Goal: Transaction & Acquisition: Purchase product/service

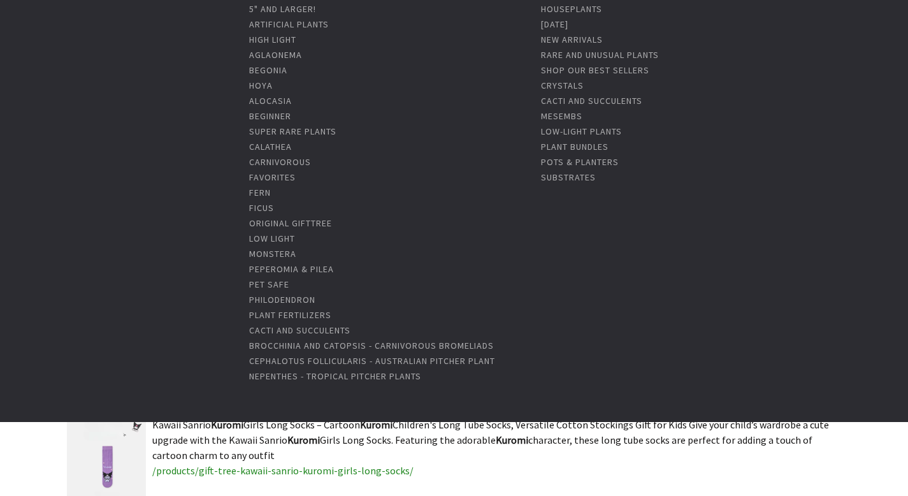
scroll to position [231, 0]
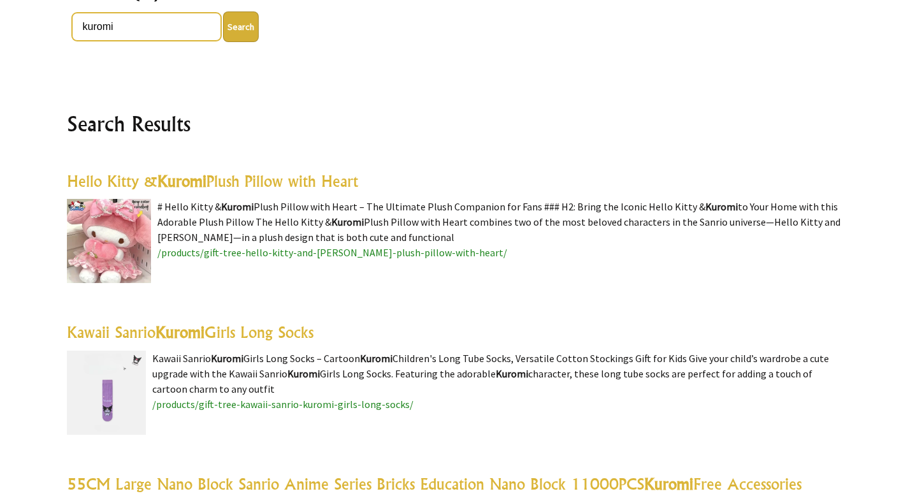
drag, startPoint x: 139, startPoint y: 25, endPoint x: 41, endPoint y: 25, distance: 98.1
type input "sanrio"
click at [223, 11] on button "Search" at bounding box center [241, 26] width 36 height 31
click at [223, 22] on button "Search" at bounding box center [241, 26] width 36 height 31
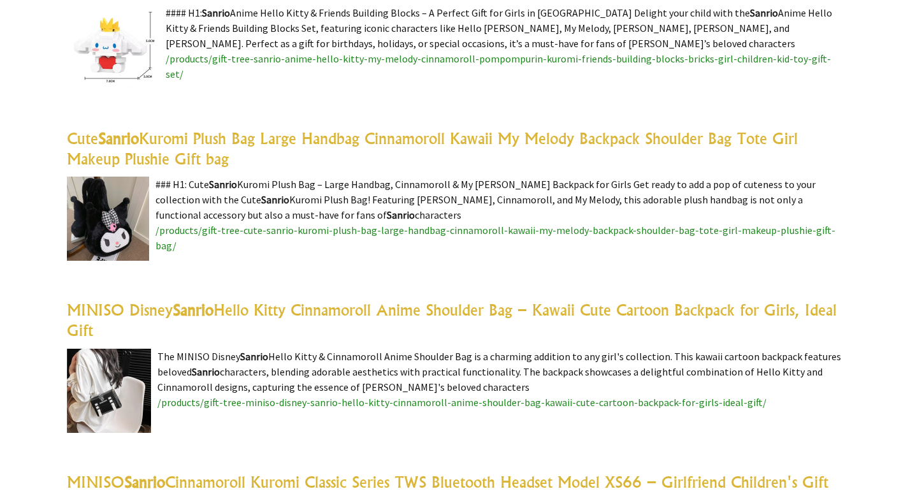
scroll to position [2716, 0]
click at [187, 395] on span "/products/gift-tree-miniso-disney-sanrio-hello-kitty-cinnamoroll-anime-shoulder…" at bounding box center [461, 401] width 609 height 13
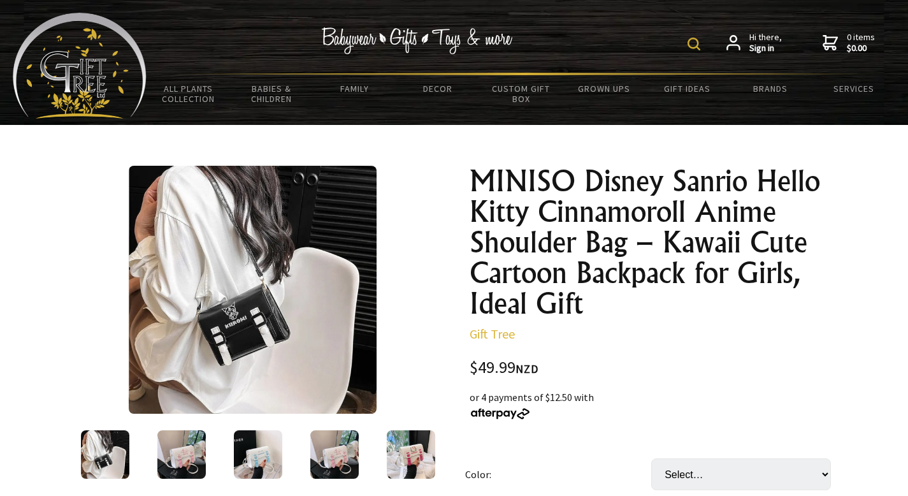
click at [156, 444] on div at bounding box center [181, 454] width 76 height 54
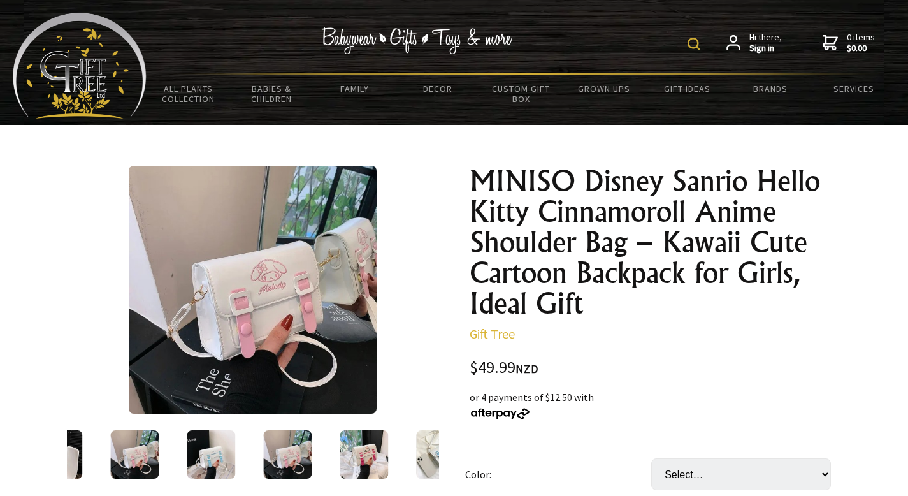
click at [220, 445] on img at bounding box center [211, 454] width 48 height 48
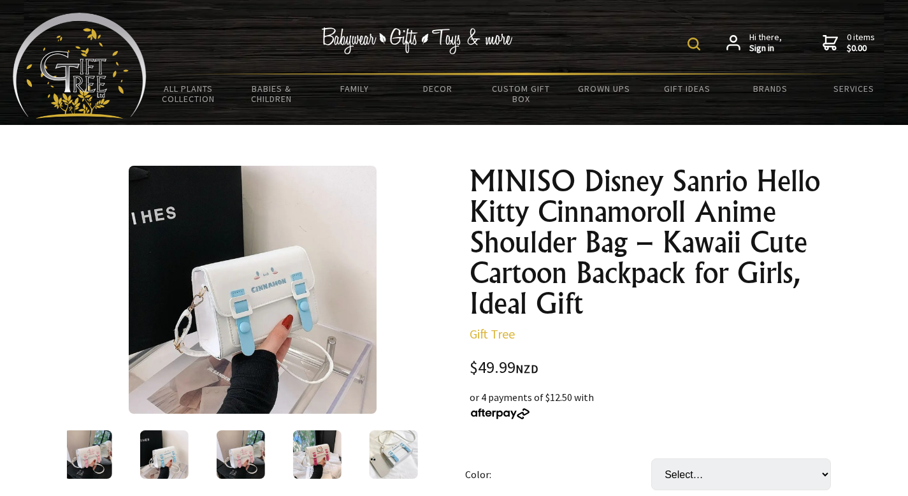
click at [220, 445] on img at bounding box center [240, 454] width 48 height 48
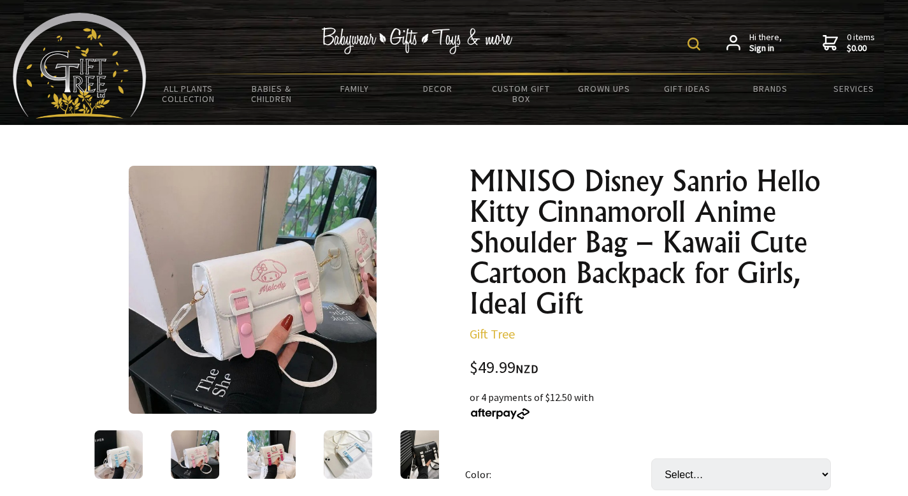
click at [220, 445] on div at bounding box center [195, 454] width 76 height 54
click at [424, 459] on img at bounding box center [423, 454] width 48 height 48
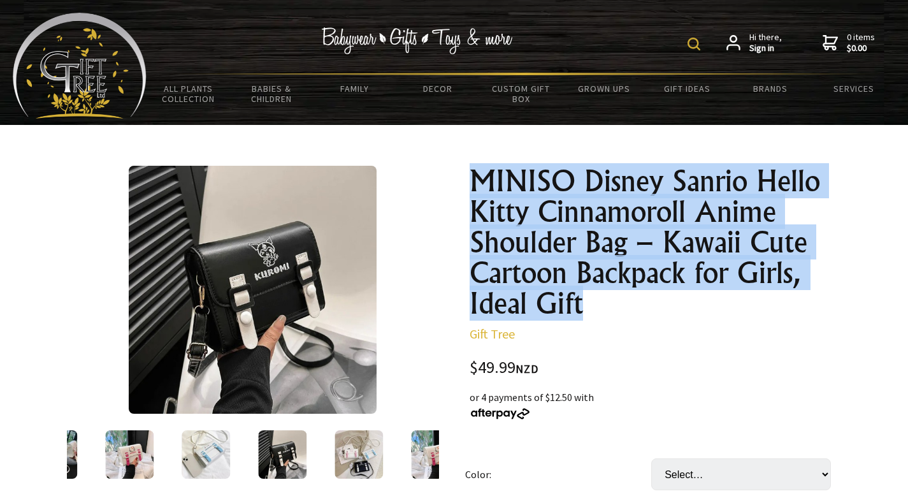
drag, startPoint x: 476, startPoint y: 182, endPoint x: 613, endPoint y: 306, distance: 185.0
click at [613, 306] on h1 "MINISO Disney Sanrio Hello Kitty Cinnamoroll Anime Shoulder Bag – Kawaii Cute C…" at bounding box center [656, 242] width 372 height 153
copy h1 "MINISO Disney Sanrio Hello Kitty Cinnamoroll Anime Shoulder Bag – Kawaii Cute C…"
